Goal: Use online tool/utility: Utilize a website feature to perform a specific function

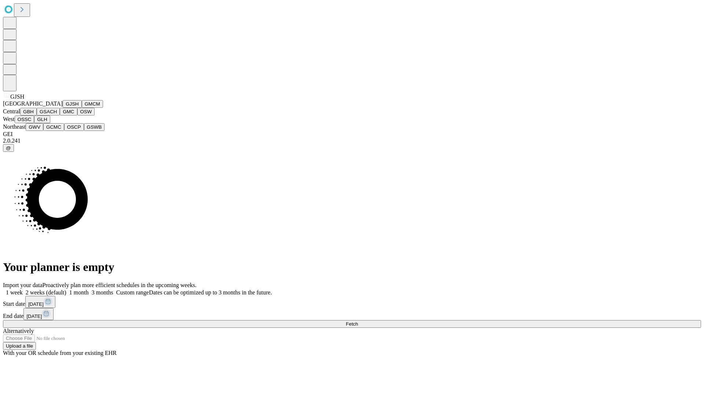
click at [63, 108] on button "GJSH" at bounding box center [72, 104] width 19 height 8
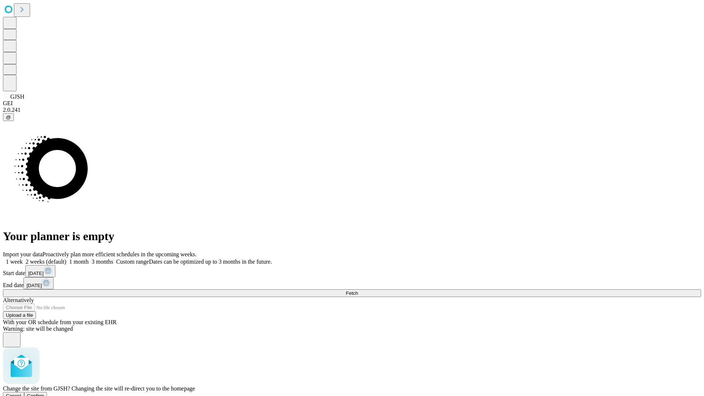
click at [44, 393] on span "Confirm" at bounding box center [35, 395] width 17 height 5
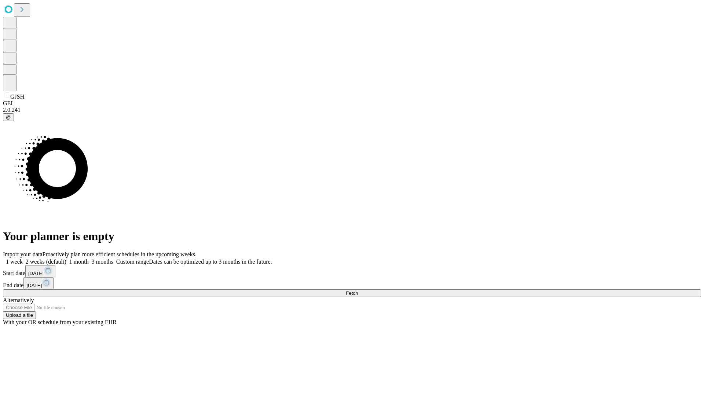
click at [66, 258] on label "2 weeks (default)" at bounding box center [45, 261] width 44 height 6
click at [358, 290] on span "Fetch" at bounding box center [352, 292] width 12 height 5
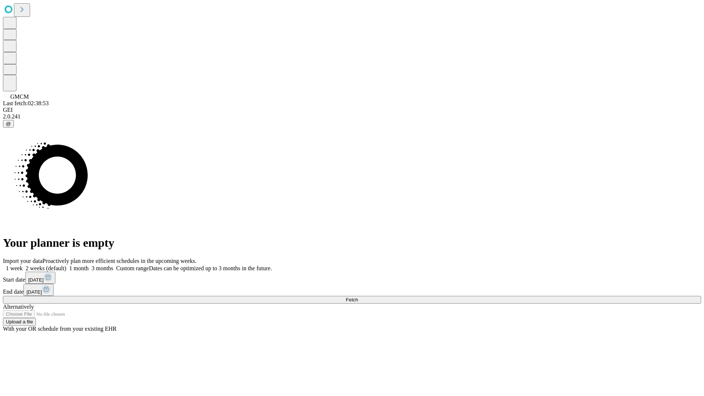
click at [66, 265] on label "2 weeks (default)" at bounding box center [45, 268] width 44 height 6
click at [358, 297] on span "Fetch" at bounding box center [352, 299] width 12 height 5
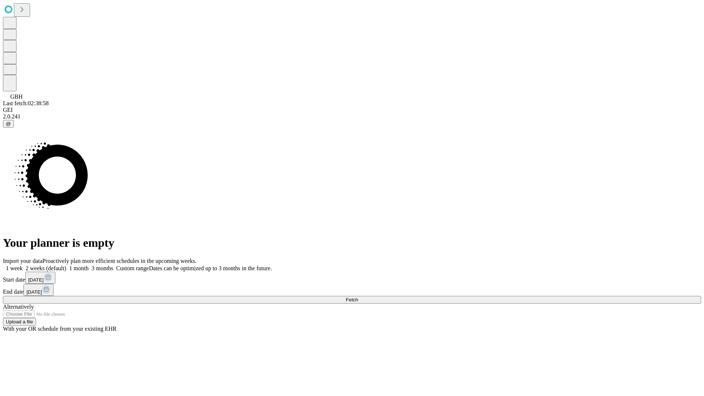
click at [66, 265] on label "2 weeks (default)" at bounding box center [45, 268] width 44 height 6
click at [358, 297] on span "Fetch" at bounding box center [352, 299] width 12 height 5
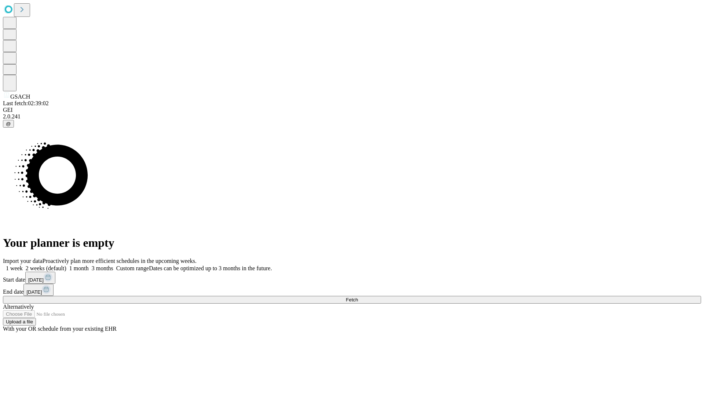
click at [66, 265] on label "2 weeks (default)" at bounding box center [45, 268] width 44 height 6
click at [358, 297] on span "Fetch" at bounding box center [352, 299] width 12 height 5
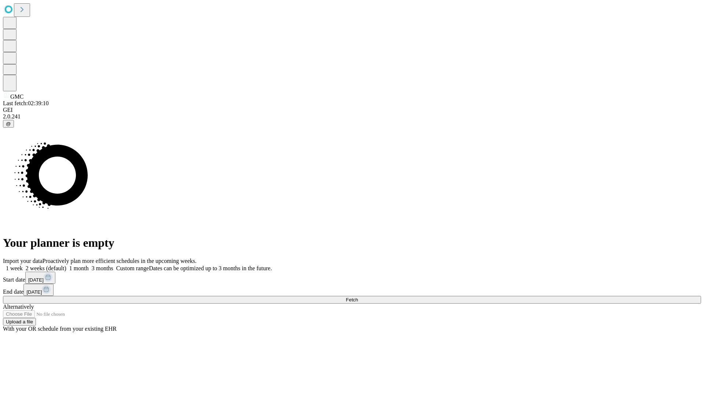
click at [66, 265] on label "2 weeks (default)" at bounding box center [45, 268] width 44 height 6
click at [358, 297] on span "Fetch" at bounding box center [352, 299] width 12 height 5
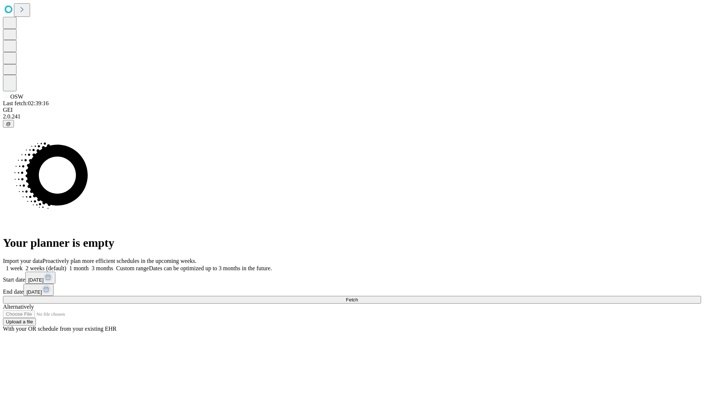
click at [66, 265] on label "2 weeks (default)" at bounding box center [45, 268] width 44 height 6
click at [358, 297] on span "Fetch" at bounding box center [352, 299] width 12 height 5
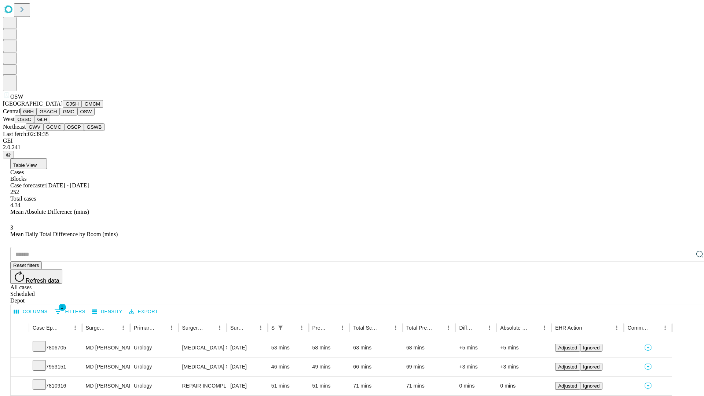
click at [34, 123] on button "OSSC" at bounding box center [25, 119] width 20 height 8
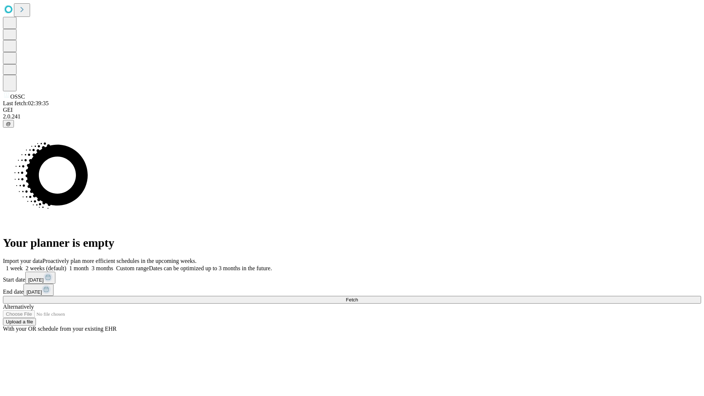
click at [66, 265] on label "2 weeks (default)" at bounding box center [45, 268] width 44 height 6
click at [358, 297] on span "Fetch" at bounding box center [352, 299] width 12 height 5
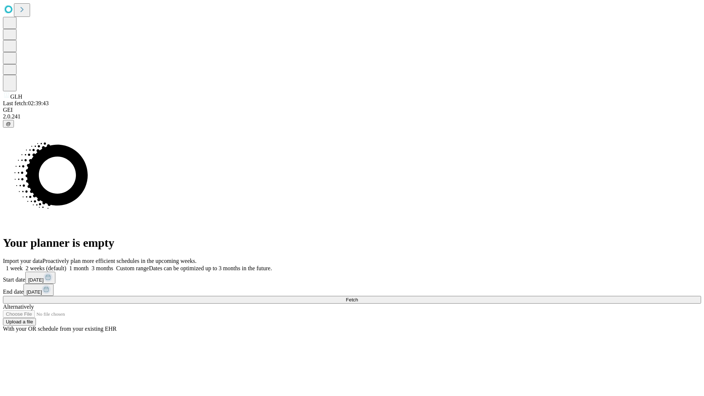
click at [66, 265] on label "2 weeks (default)" at bounding box center [45, 268] width 44 height 6
click at [358, 297] on span "Fetch" at bounding box center [352, 299] width 12 height 5
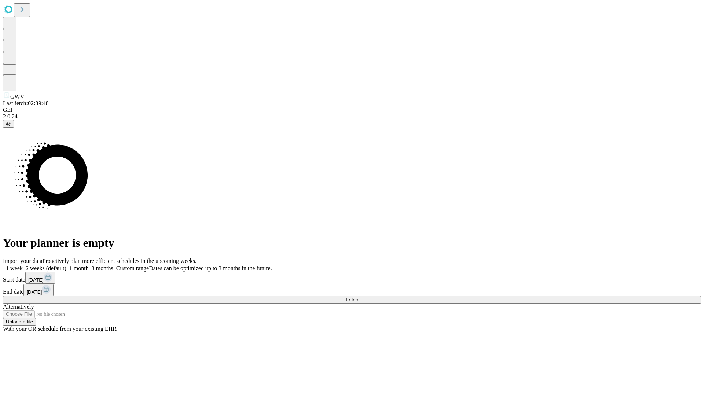
click at [66, 265] on label "2 weeks (default)" at bounding box center [45, 268] width 44 height 6
click at [358, 297] on span "Fetch" at bounding box center [352, 299] width 12 height 5
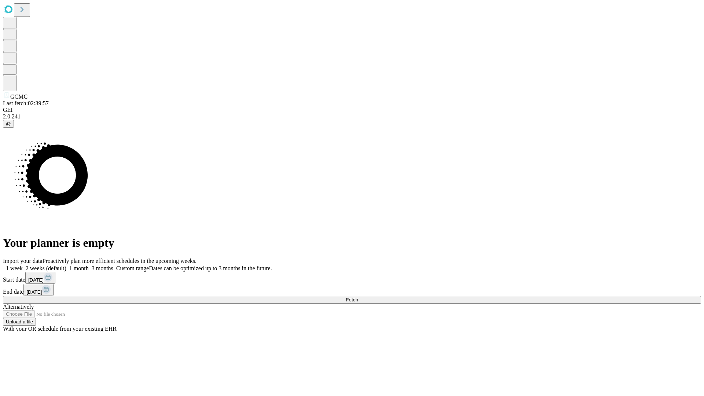
click at [66, 265] on label "2 weeks (default)" at bounding box center [45, 268] width 44 height 6
click at [358, 297] on span "Fetch" at bounding box center [352, 299] width 12 height 5
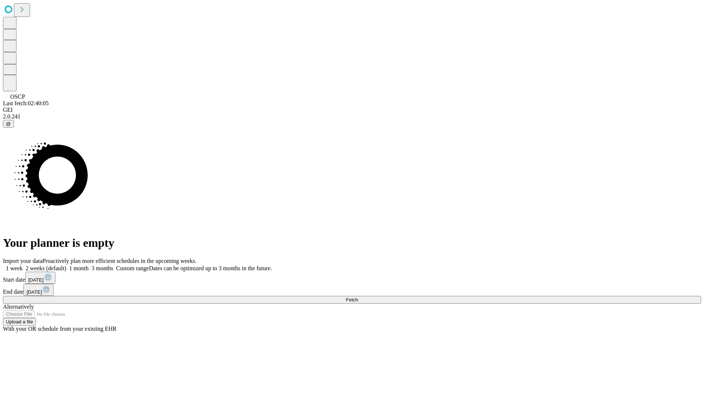
click at [358, 297] on span "Fetch" at bounding box center [352, 299] width 12 height 5
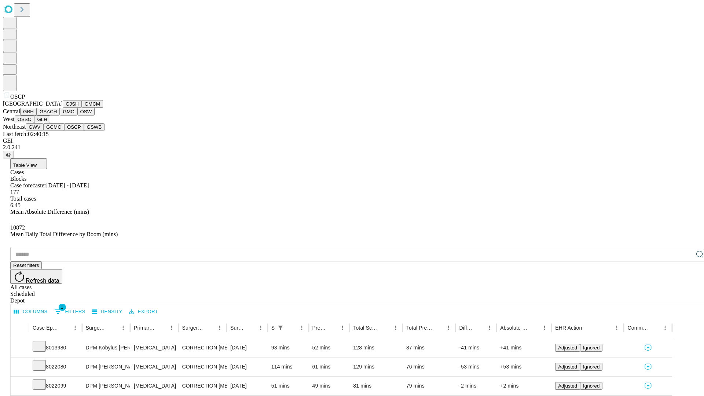
click at [84, 131] on button "GSWB" at bounding box center [94, 127] width 21 height 8
